Goal: Task Accomplishment & Management: Use online tool/utility

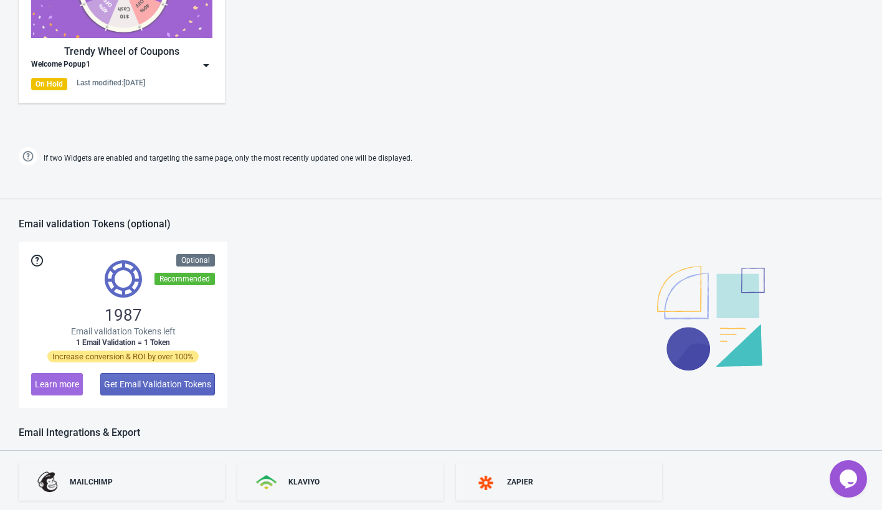
scroll to position [454, 0]
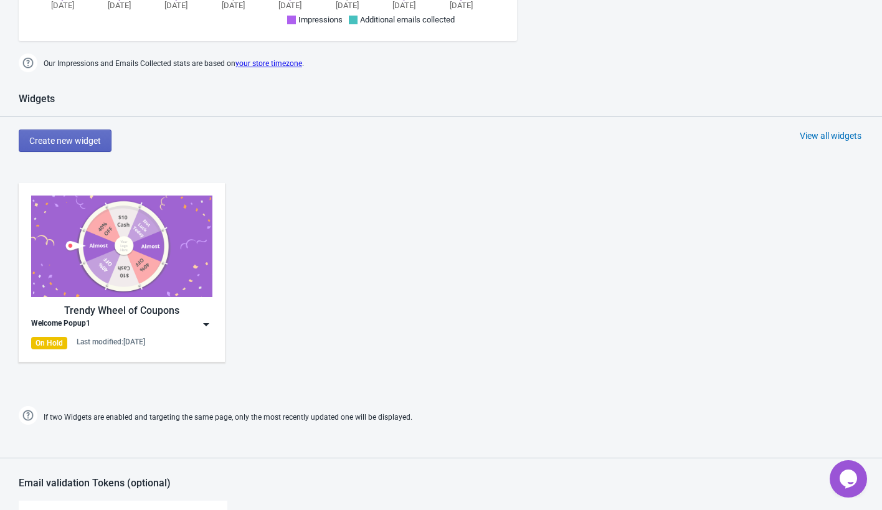
click at [211, 330] on img at bounding box center [206, 324] width 12 height 12
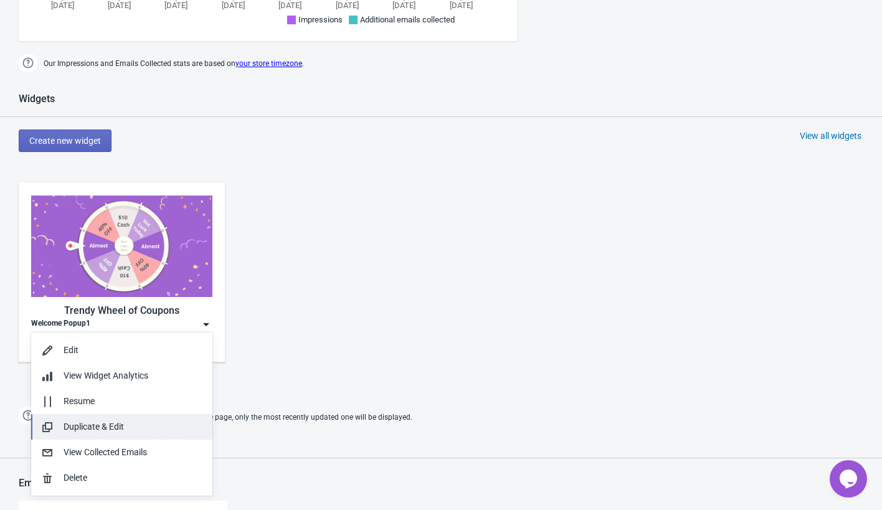
click at [140, 427] on div "Duplicate & Edit" at bounding box center [133, 427] width 139 height 13
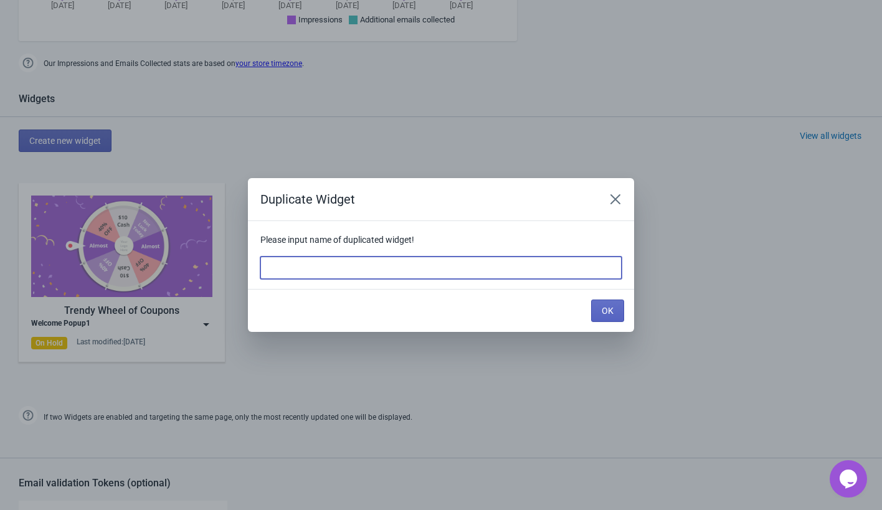
click at [303, 270] on input at bounding box center [440, 268] width 361 height 22
click at [287, 266] on input "wel;come crapper" at bounding box center [440, 268] width 361 height 22
click at [286, 269] on input "wel;come crapper" at bounding box center [440, 268] width 361 height 22
type input "welcome crapper"
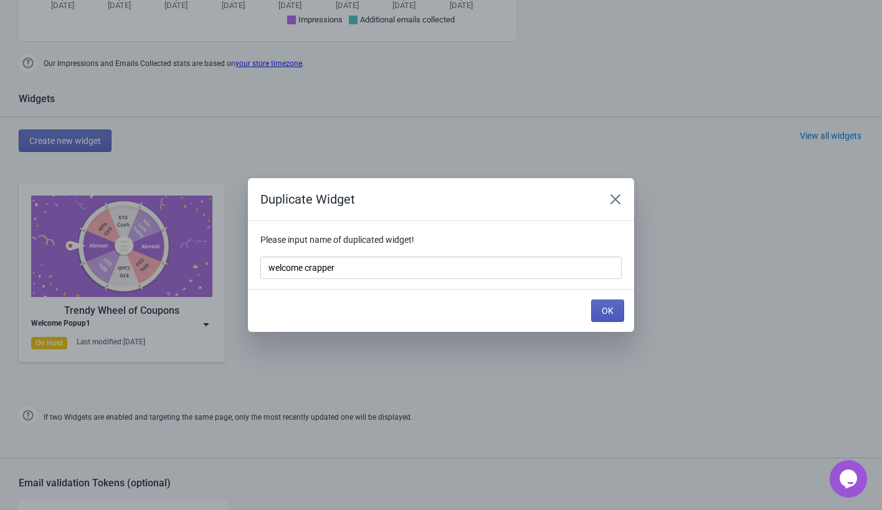
click at [601, 305] on button "OK" at bounding box center [607, 311] width 33 height 22
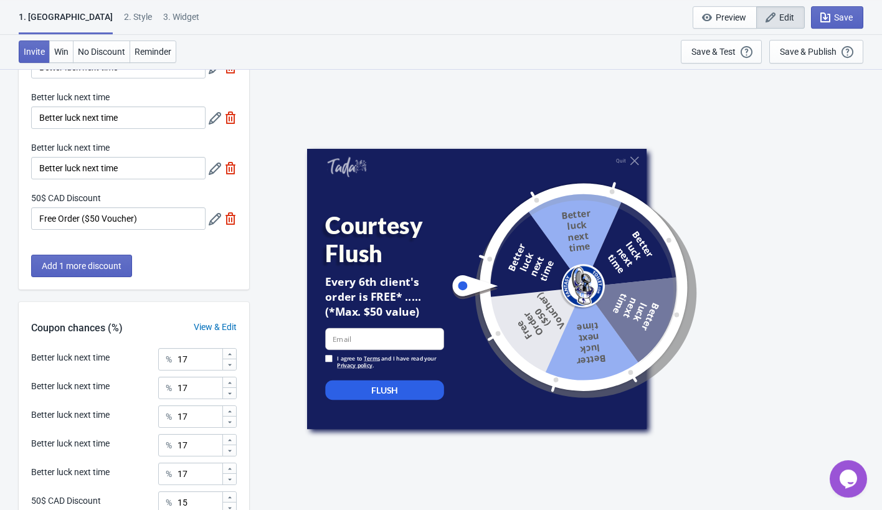
scroll to position [312, 0]
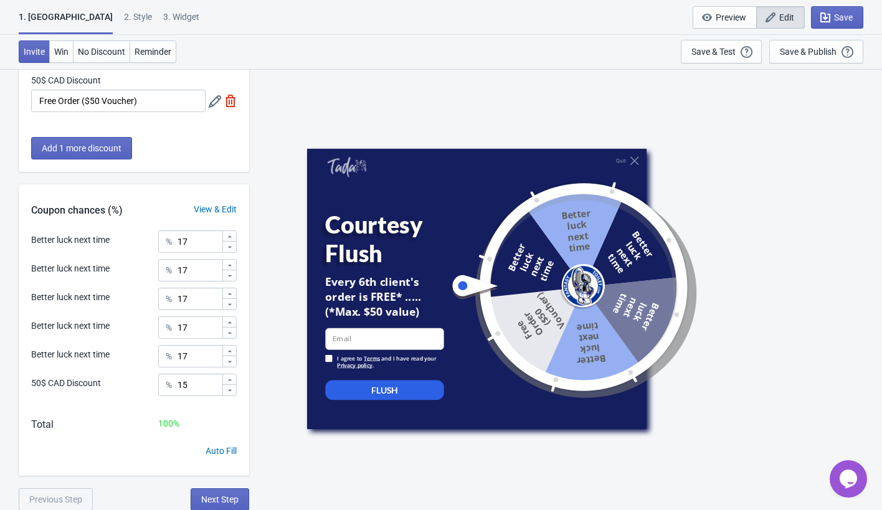
click at [783, 14] on span "Edit" at bounding box center [787, 17] width 15 height 10
click at [215, 502] on span "Next Step" at bounding box center [219, 500] width 37 height 10
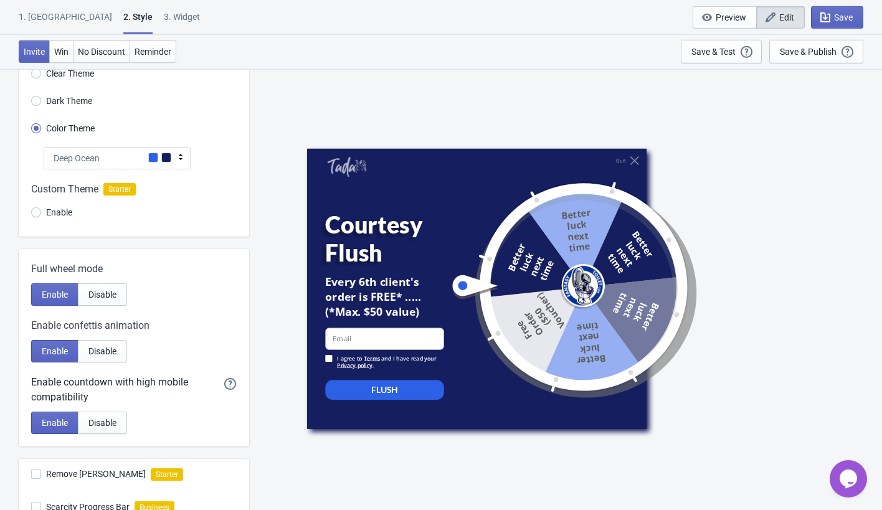
scroll to position [65, 0]
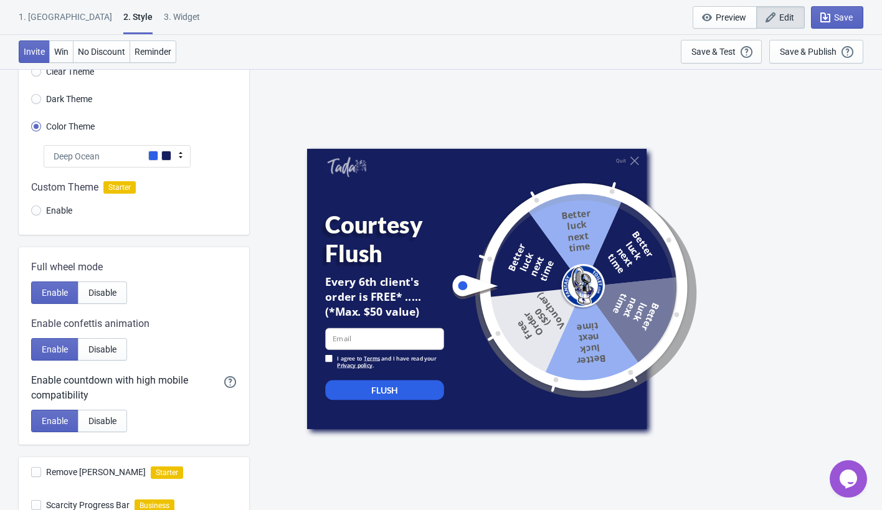
click at [37, 210] on div at bounding box center [134, 201] width 231 height 67
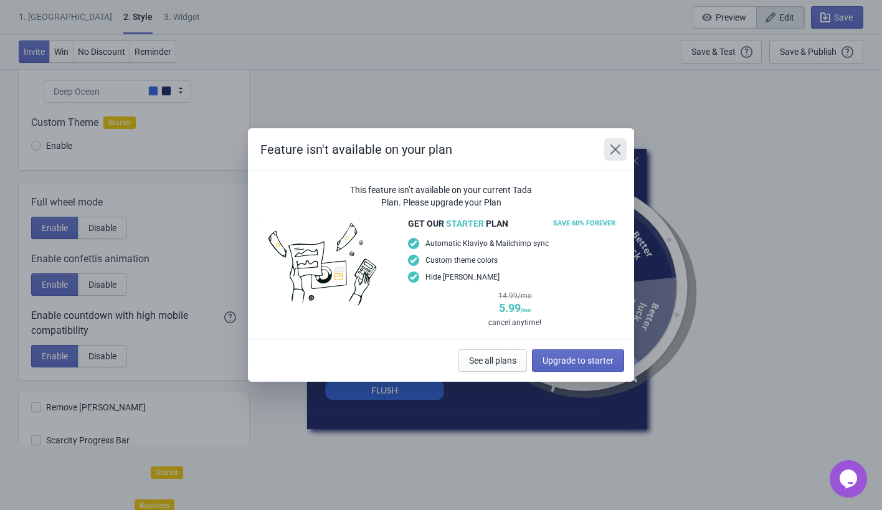
click at [621, 146] on icon "Close" at bounding box center [615, 149] width 12 height 12
radio input "true"
